Goal: Navigation & Orientation: Find specific page/section

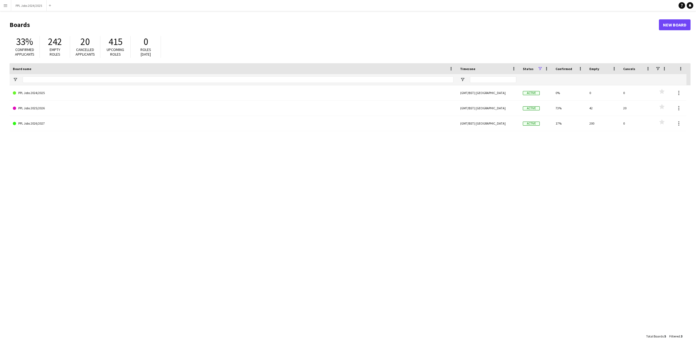
click at [5, 7] on app-icon "Menu" at bounding box center [5, 5] width 4 height 4
click at [184, 44] on div "33% Confirmed applicants 242 Empty roles 20 Cancelled applicants 415 Upcoming r…" at bounding box center [350, 48] width 681 height 30
click at [6, 3] on button "Menu" at bounding box center [5, 5] width 11 height 11
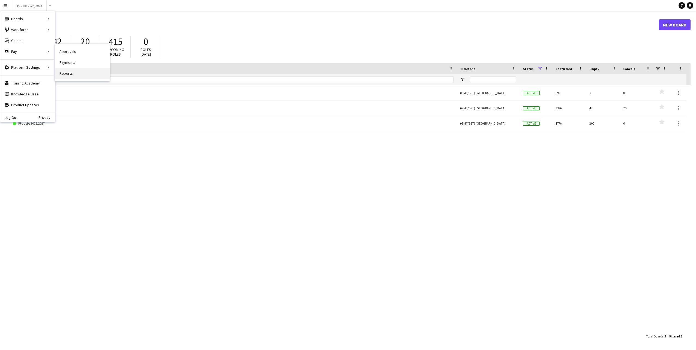
click at [69, 73] on link "Reports" at bounding box center [82, 73] width 55 height 11
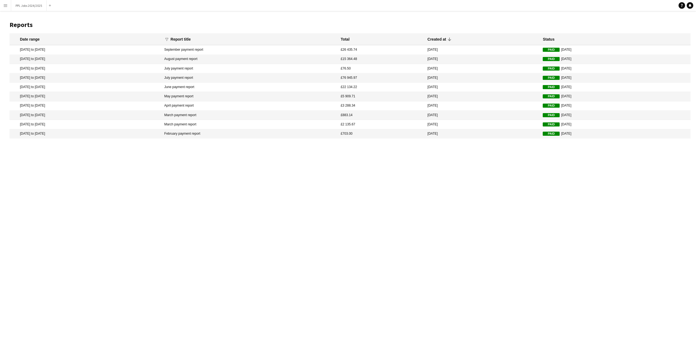
click at [5, 7] on app-icon "Menu" at bounding box center [5, 5] width 4 height 4
click at [104, 24] on h1 "Reports" at bounding box center [350, 25] width 681 height 8
click at [3, 3] on button "Menu" at bounding box center [5, 5] width 11 height 11
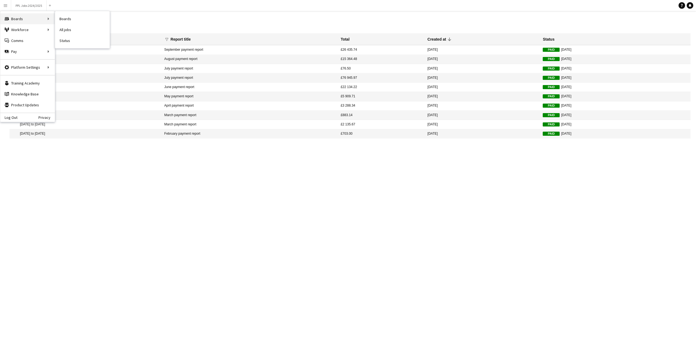
click at [25, 20] on div "Boards Boards" at bounding box center [27, 18] width 55 height 11
click at [26, 19] on div "Boards Boards" at bounding box center [27, 18] width 55 height 11
click at [43, 19] on div "Boards Boards" at bounding box center [27, 18] width 55 height 11
click at [16, 18] on div "Boards Boards" at bounding box center [27, 18] width 55 height 11
click at [90, 20] on header "Reports" at bounding box center [350, 24] width 681 height 17
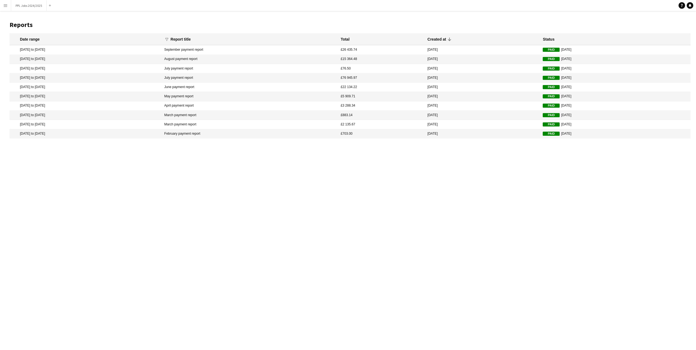
click at [8, 7] on button "Menu" at bounding box center [5, 5] width 11 height 11
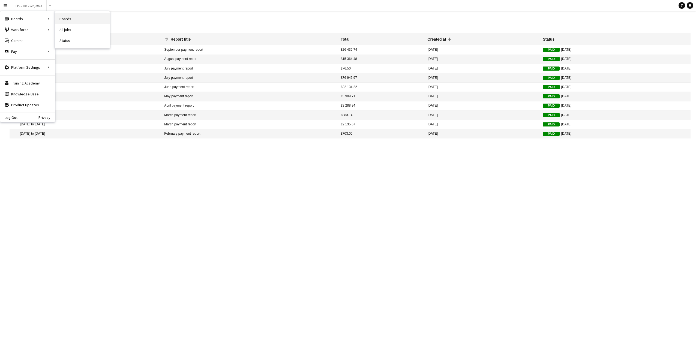
click at [63, 18] on link "Boards" at bounding box center [82, 18] width 55 height 11
